Goal: Task Accomplishment & Management: Complete application form

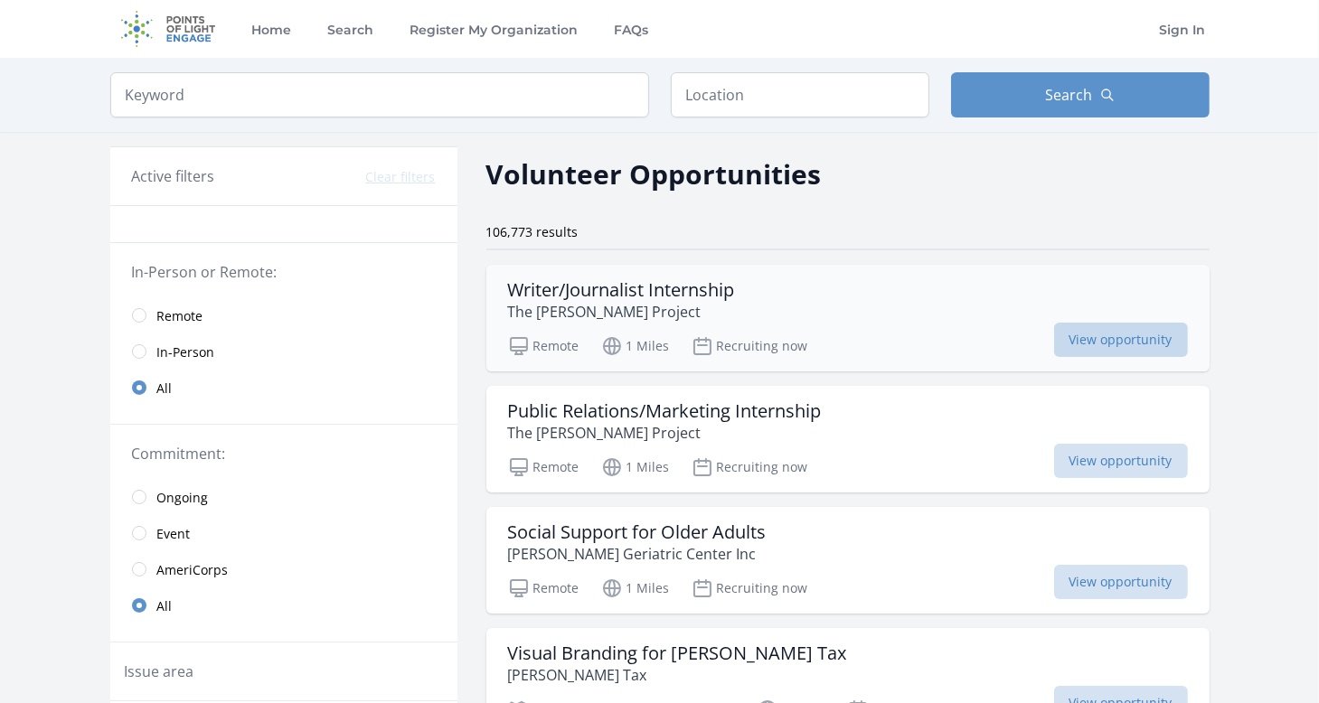
click at [1133, 331] on span "View opportunity" at bounding box center [1121, 340] width 134 height 34
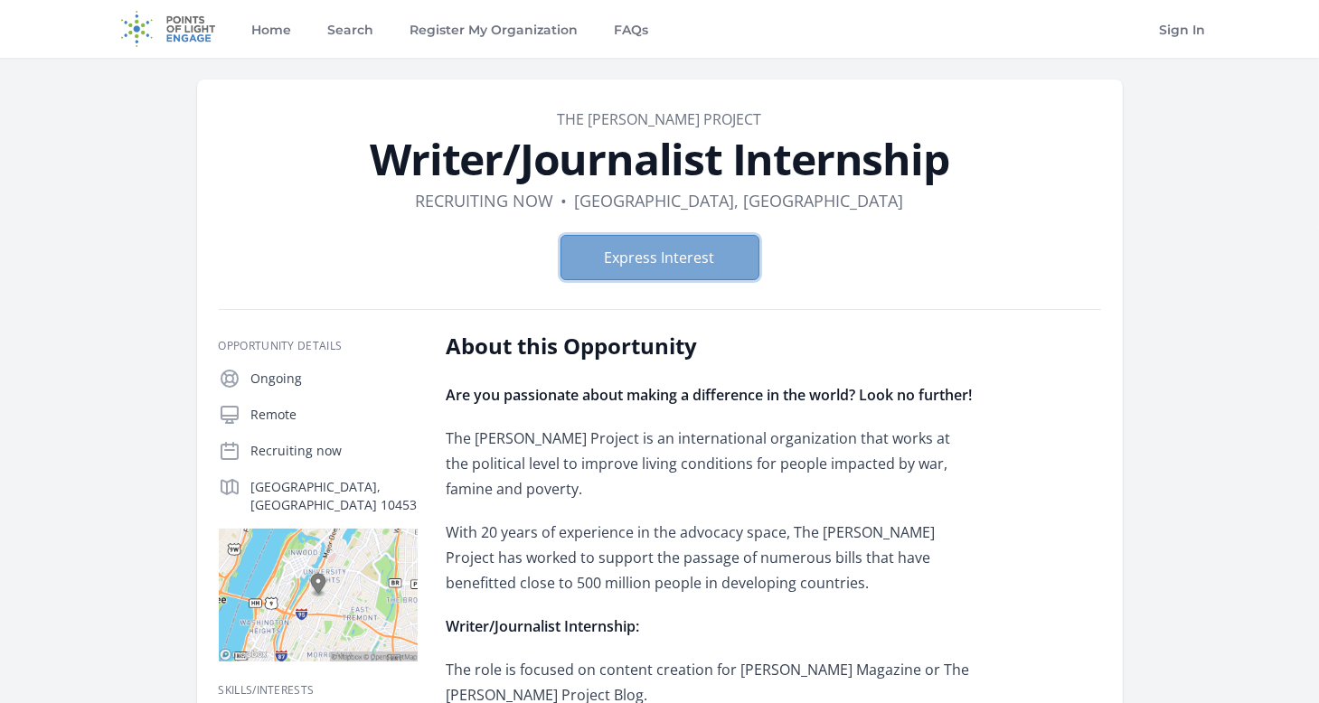
click at [660, 262] on button "Express Interest" at bounding box center [659, 257] width 199 height 45
